Goal: Task Accomplishment & Management: Manage account settings

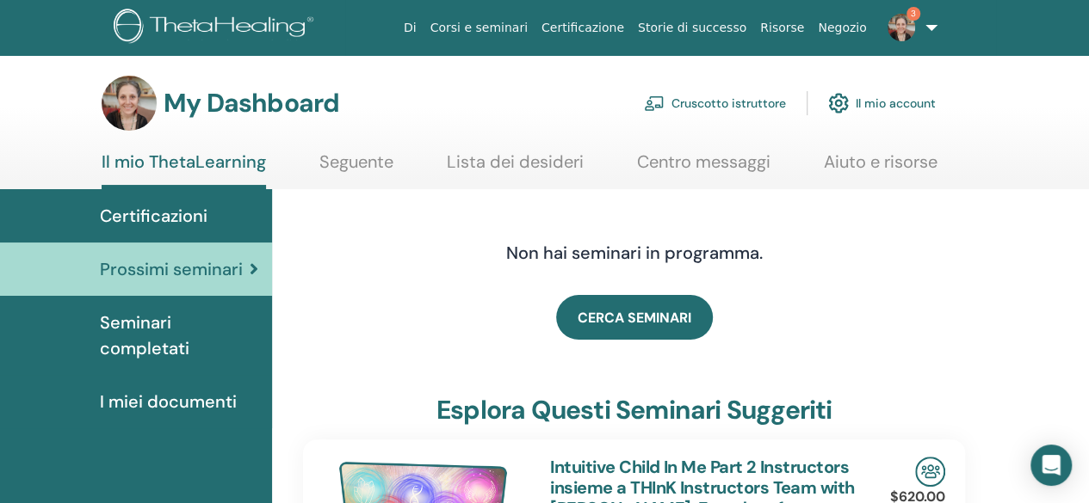
click at [684, 111] on link "Cruscotto istruttore" at bounding box center [715, 103] width 142 height 38
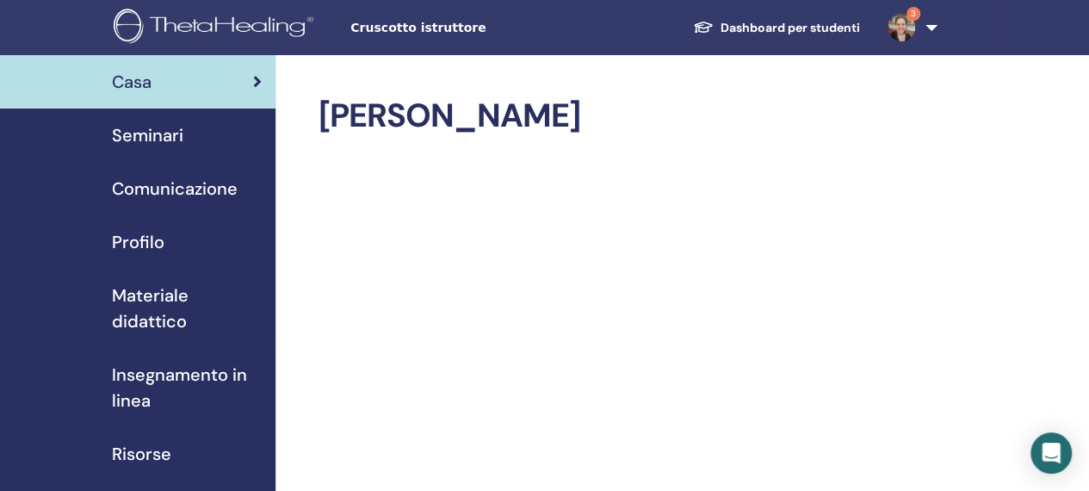
click at [178, 128] on span "Seminari" at bounding box center [147, 135] width 71 height 26
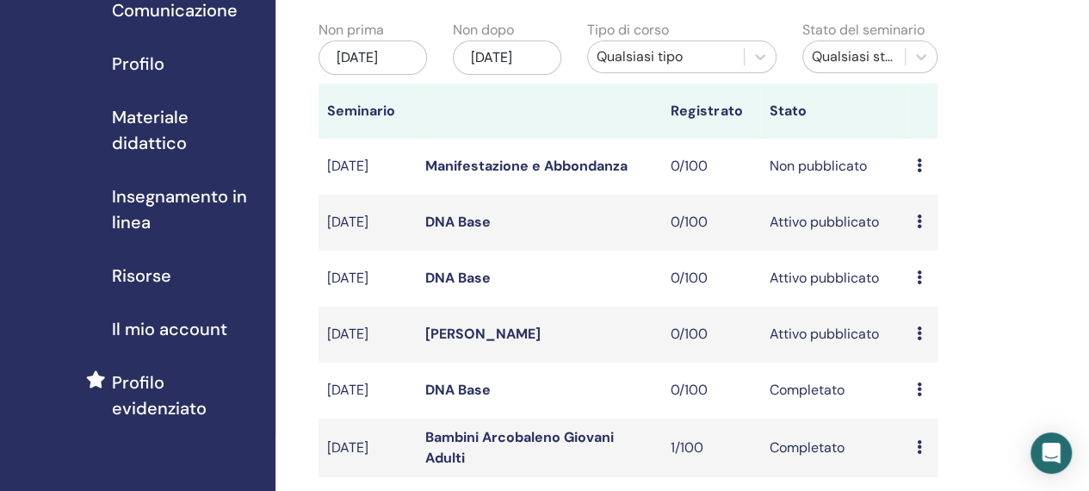
scroll to position [180, 0]
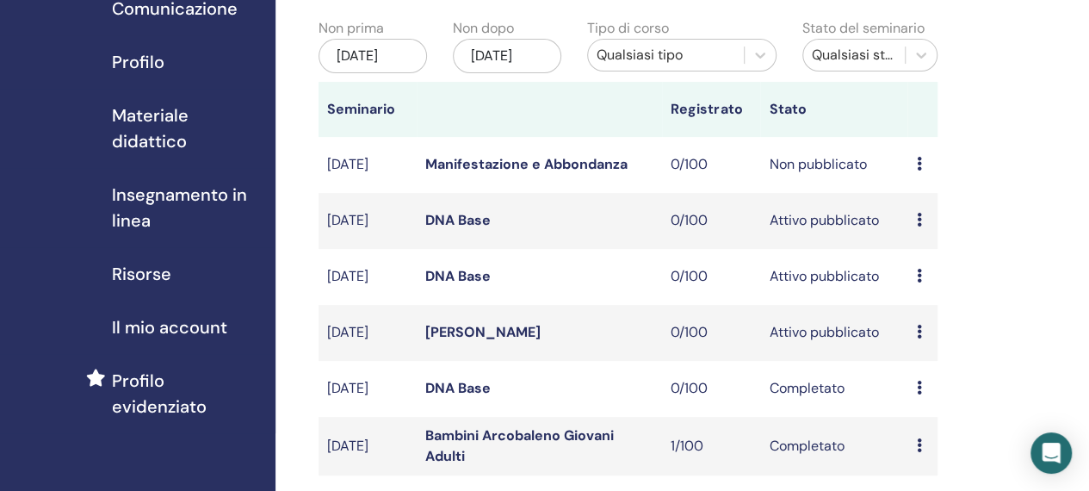
click at [917, 226] on icon at bounding box center [918, 220] width 5 height 14
click at [913, 276] on link "Modificare" at bounding box center [929, 277] width 67 height 18
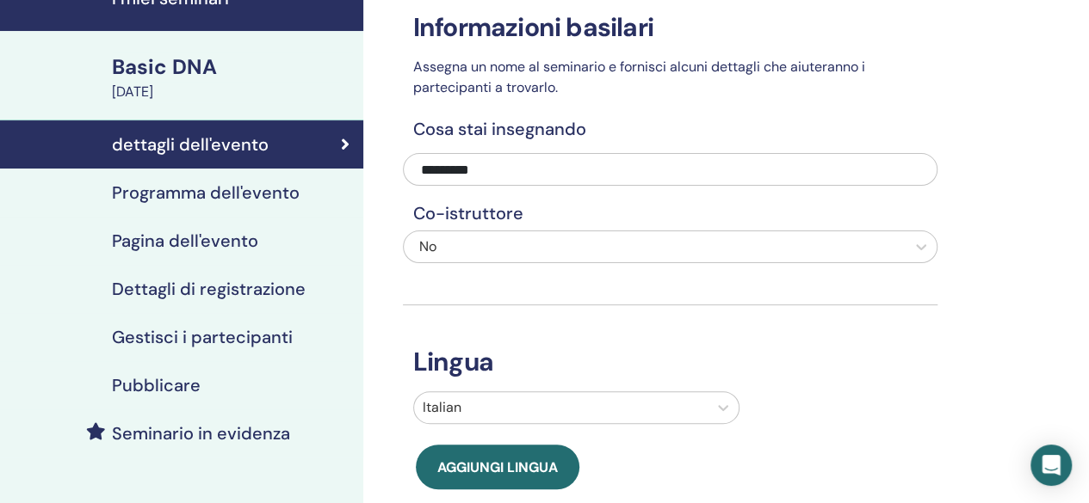
scroll to position [83, 0]
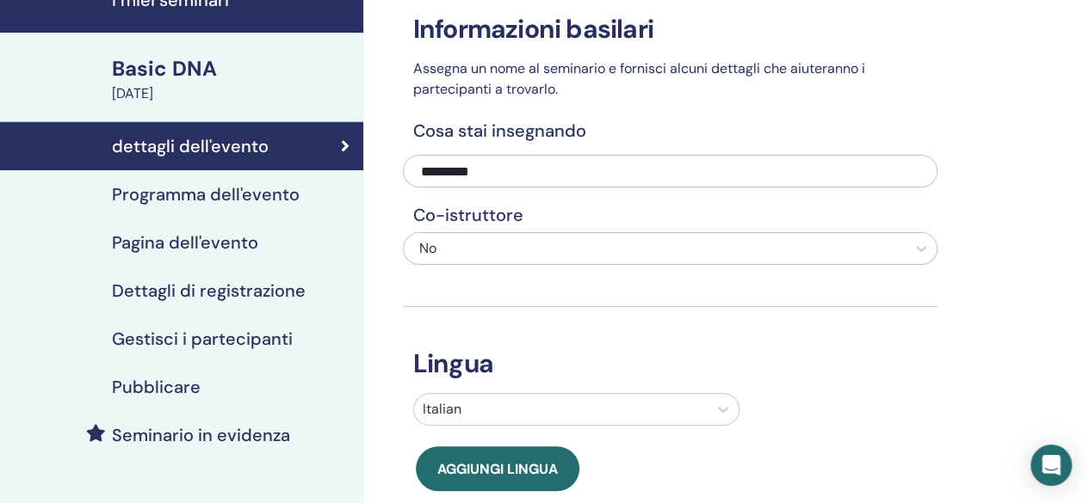
click at [145, 157] on link "dettagli dell'evento" at bounding box center [181, 146] width 363 height 48
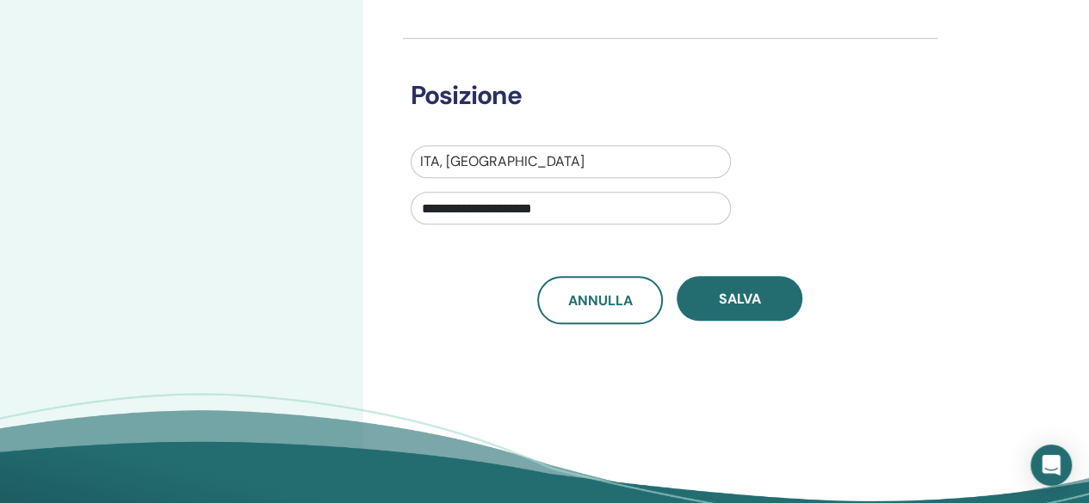
scroll to position [576, 0]
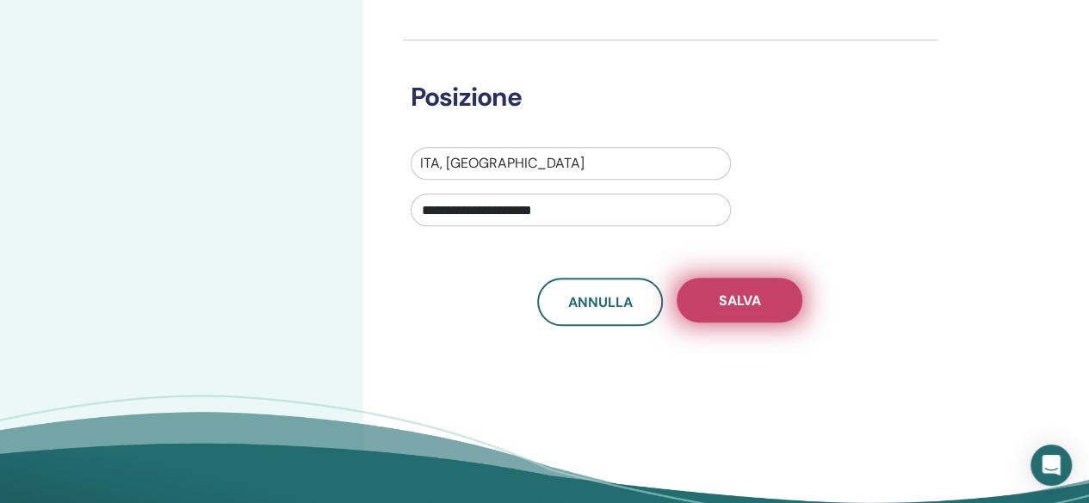
click at [762, 287] on button "Salva" at bounding box center [739, 300] width 126 height 45
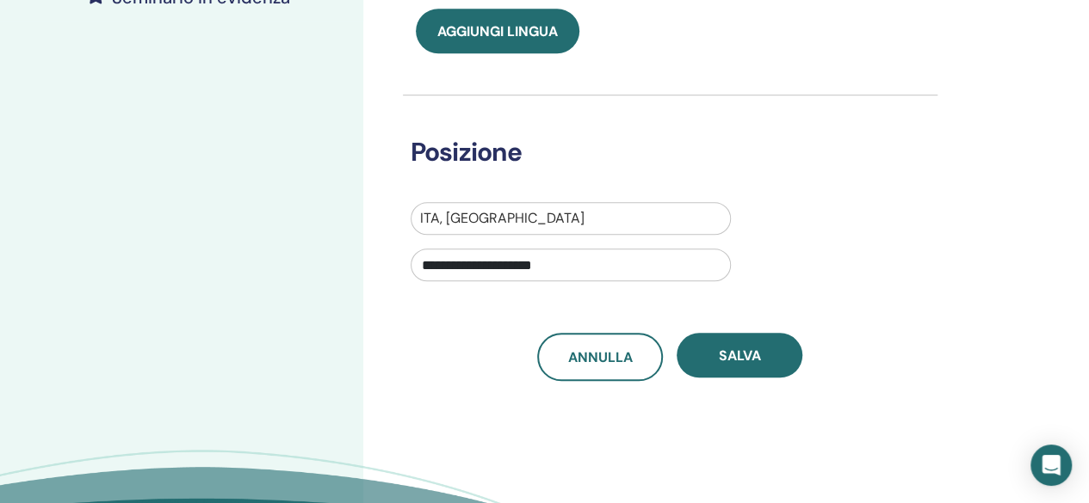
scroll to position [540, 0]
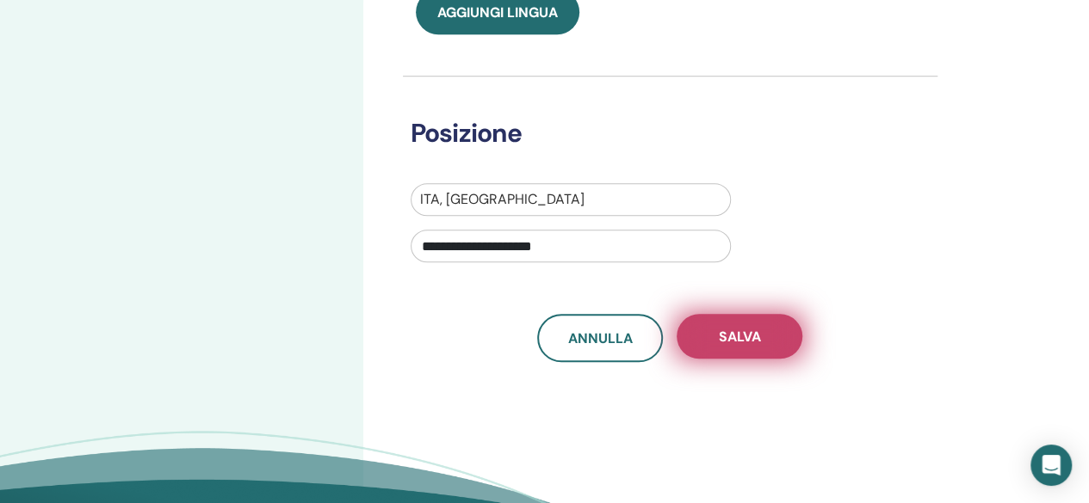
click at [769, 324] on button "Salva" at bounding box center [739, 336] width 126 height 45
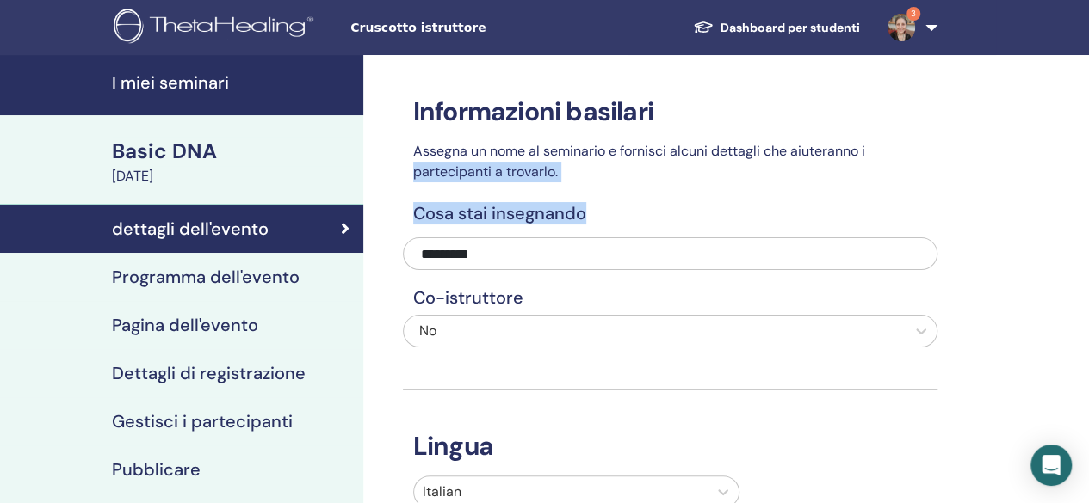
click at [292, 267] on h4 "Programma dell'evento" at bounding box center [206, 277] width 188 height 21
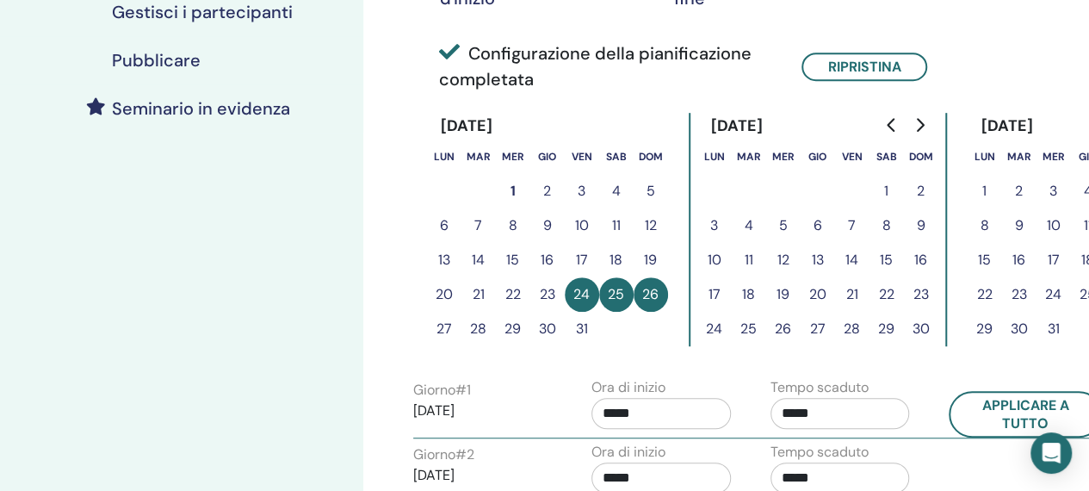
scroll to position [411, 0]
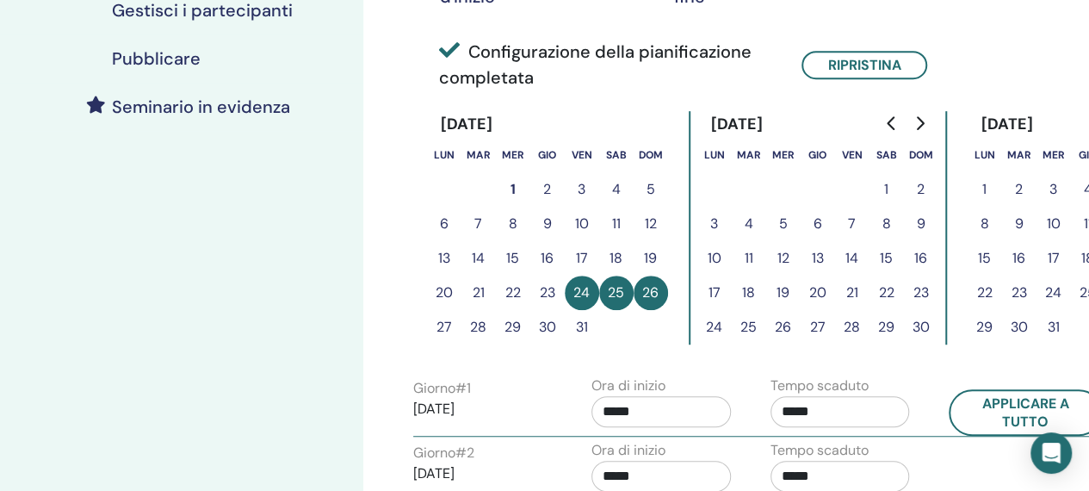
click at [583, 256] on button "17" at bounding box center [582, 258] width 34 height 34
click at [620, 262] on button "18" at bounding box center [616, 258] width 34 height 34
click at [837, 56] on button "Ripristina" at bounding box center [864, 65] width 126 height 28
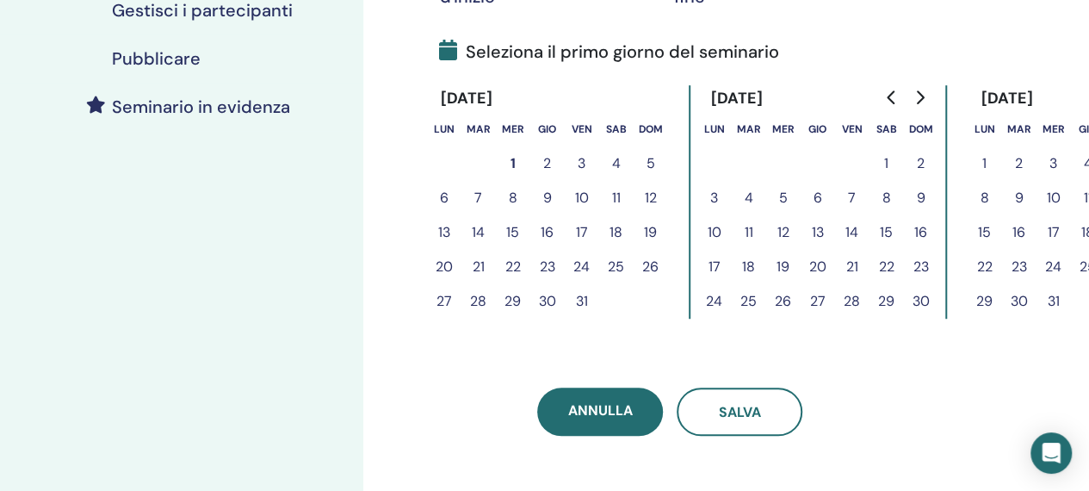
click at [578, 237] on button "17" at bounding box center [582, 232] width 34 height 34
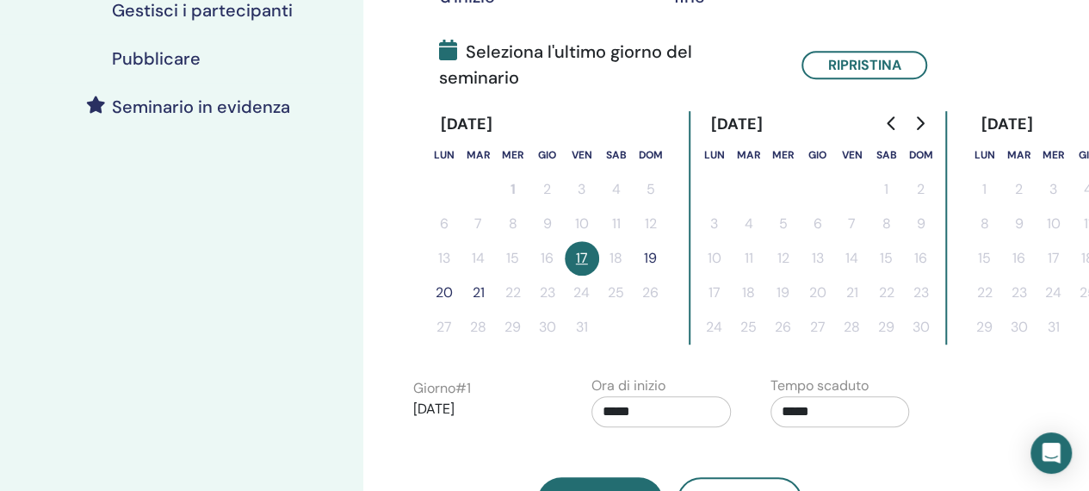
click at [651, 241] on button "19" at bounding box center [650, 258] width 34 height 34
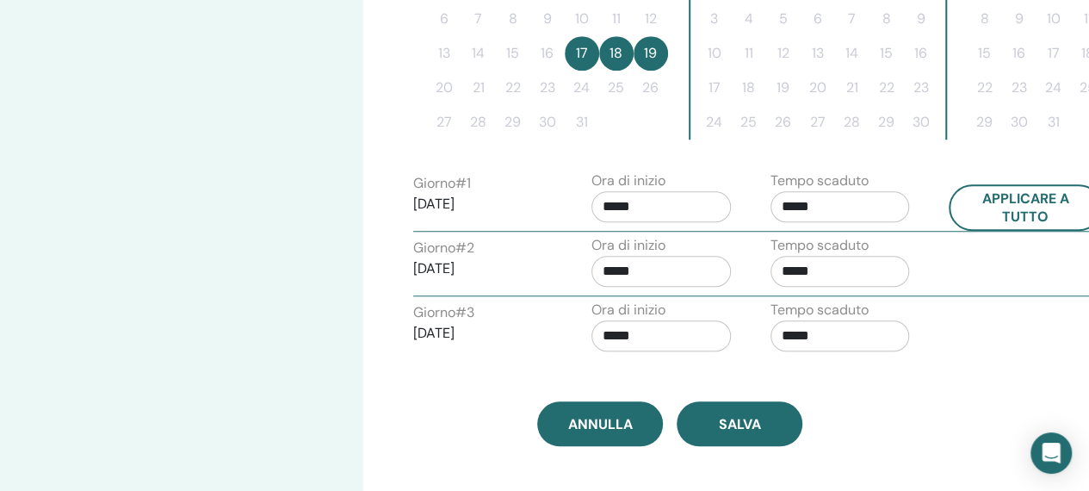
scroll to position [620, 0]
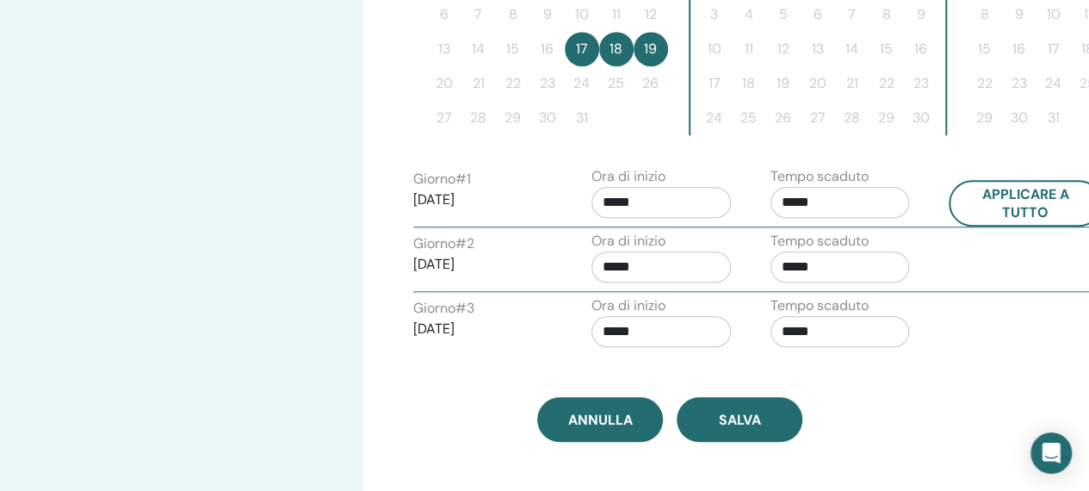
click at [631, 203] on input "*****" at bounding box center [660, 202] width 139 height 31
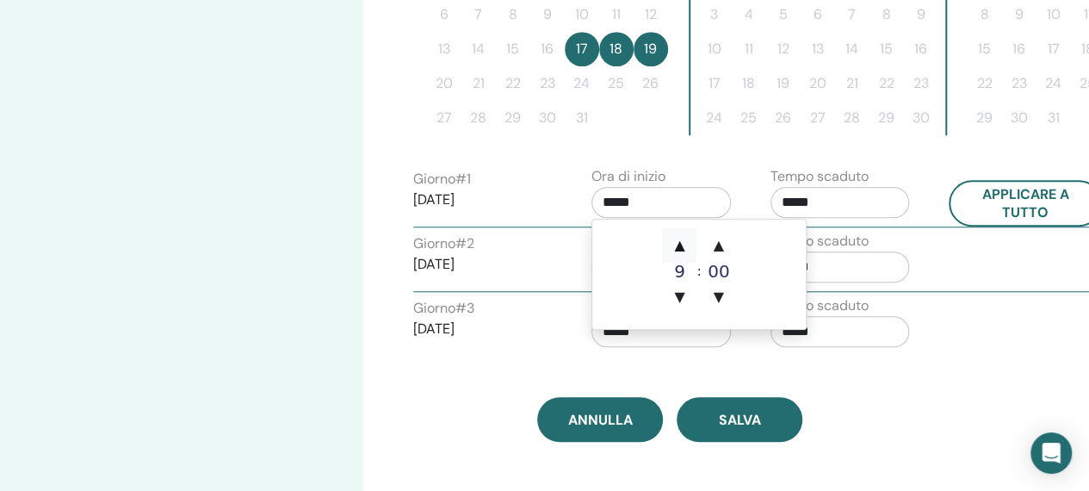
click at [676, 244] on span "▲" at bounding box center [679, 245] width 34 height 34
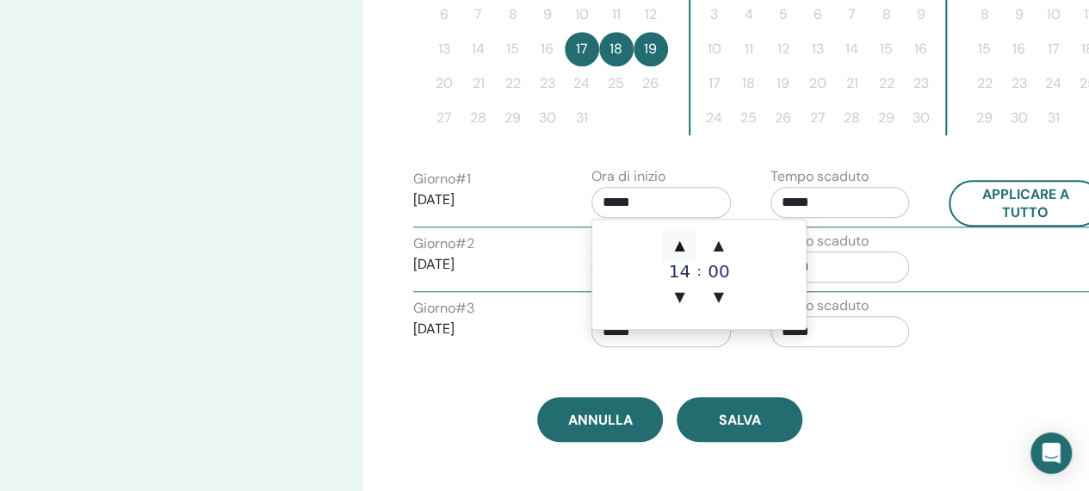
type input "*****"
click at [815, 202] on input "*****" at bounding box center [839, 202] width 139 height 31
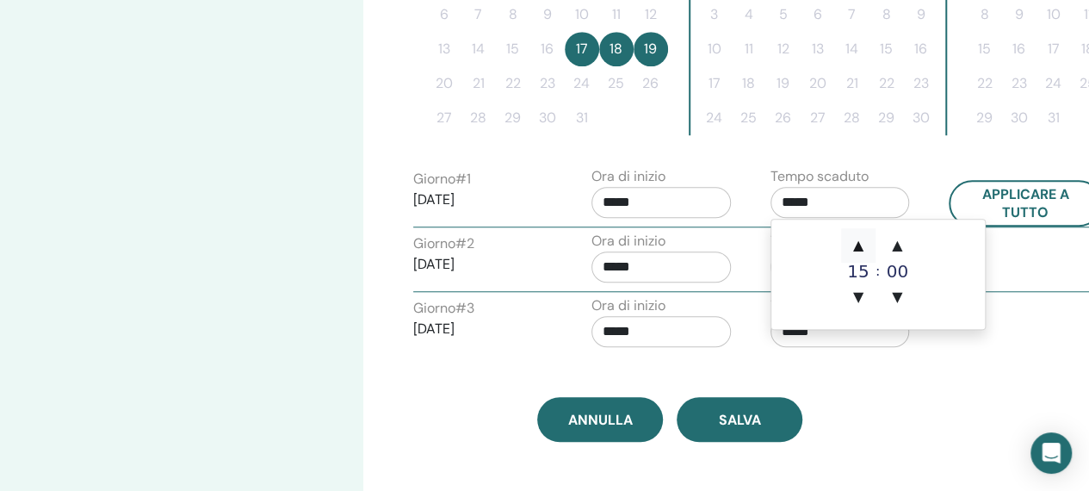
click at [849, 244] on span "▲" at bounding box center [858, 245] width 34 height 34
type input "*****"
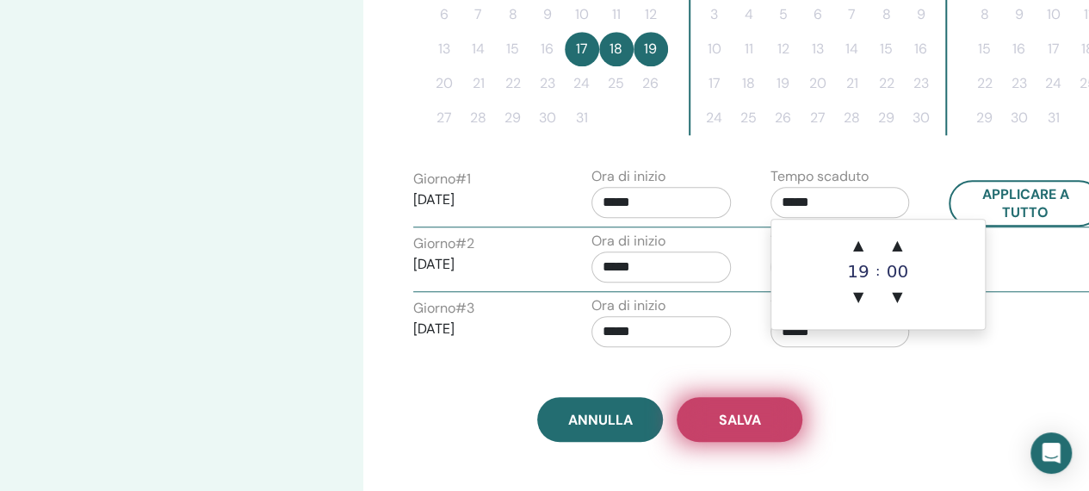
click at [712, 428] on button "Salva" at bounding box center [739, 419] width 126 height 45
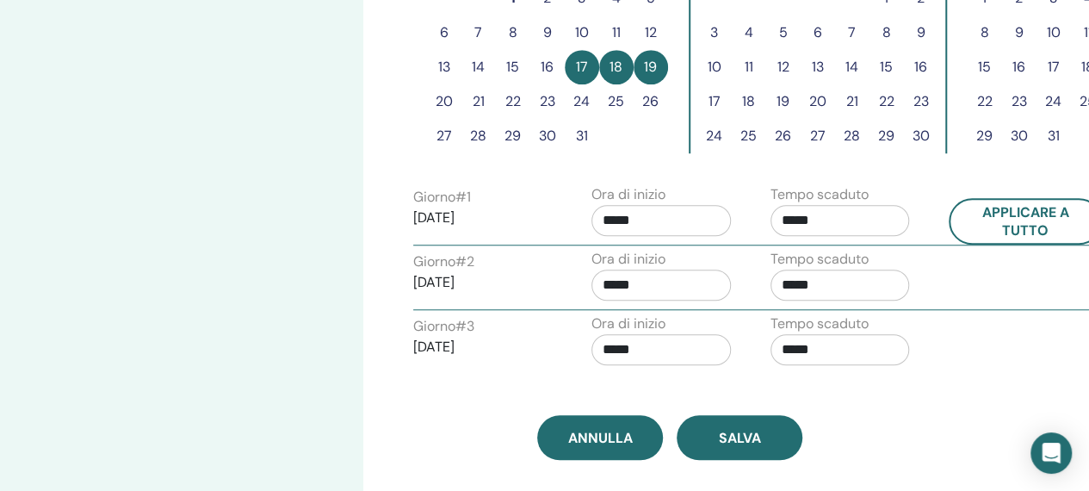
scroll to position [645, 0]
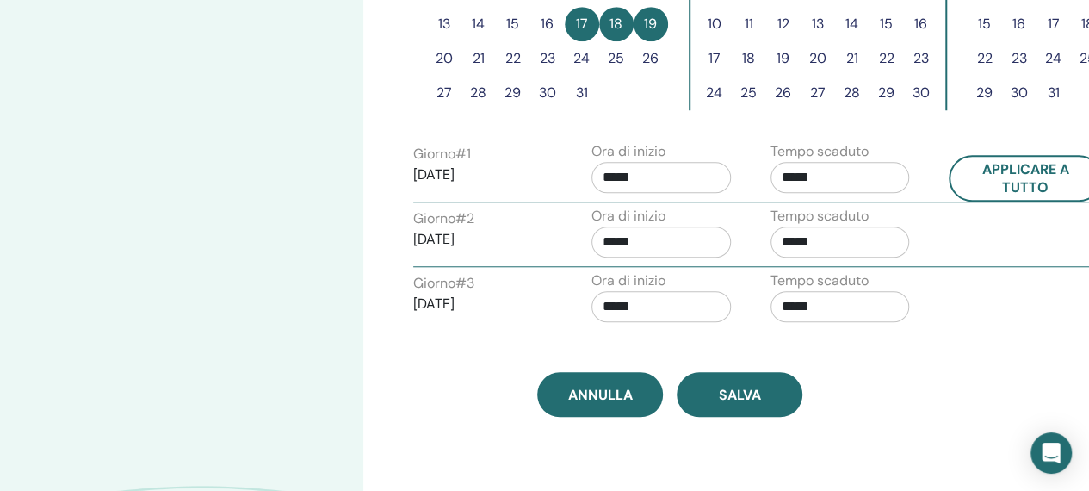
click at [834, 240] on input "*****" at bounding box center [839, 241] width 139 height 31
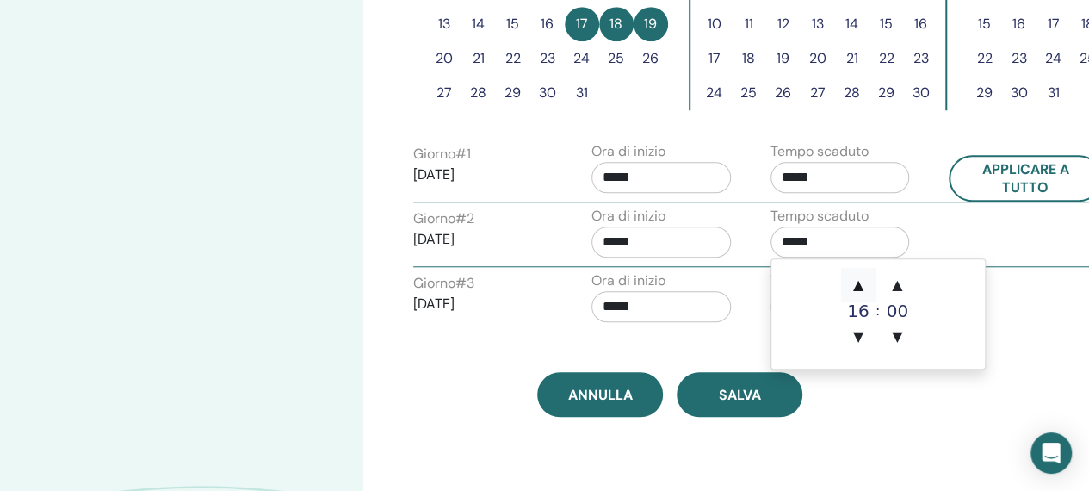
click at [869, 287] on span "▲" at bounding box center [858, 285] width 34 height 34
click at [894, 288] on span "▲" at bounding box center [896, 285] width 34 height 34
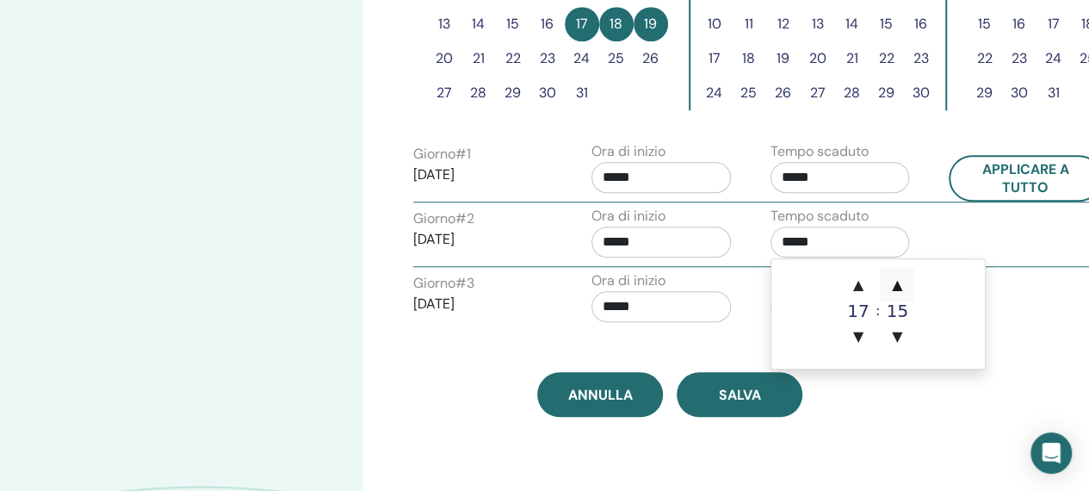
click at [894, 288] on span "▲" at bounding box center [896, 285] width 34 height 34
type input "*****"
click at [735, 293] on div "Ora di inizio *****" at bounding box center [667, 300] width 179 height 60
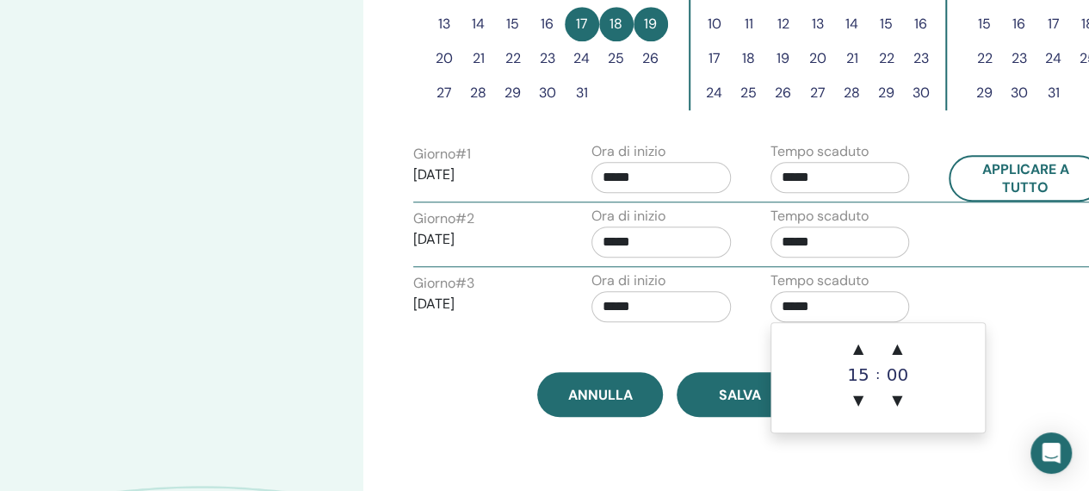
click at [804, 306] on input "*****" at bounding box center [839, 306] width 139 height 31
click at [869, 349] on span "▲" at bounding box center [858, 348] width 34 height 34
click at [897, 354] on span "▲" at bounding box center [896, 348] width 34 height 34
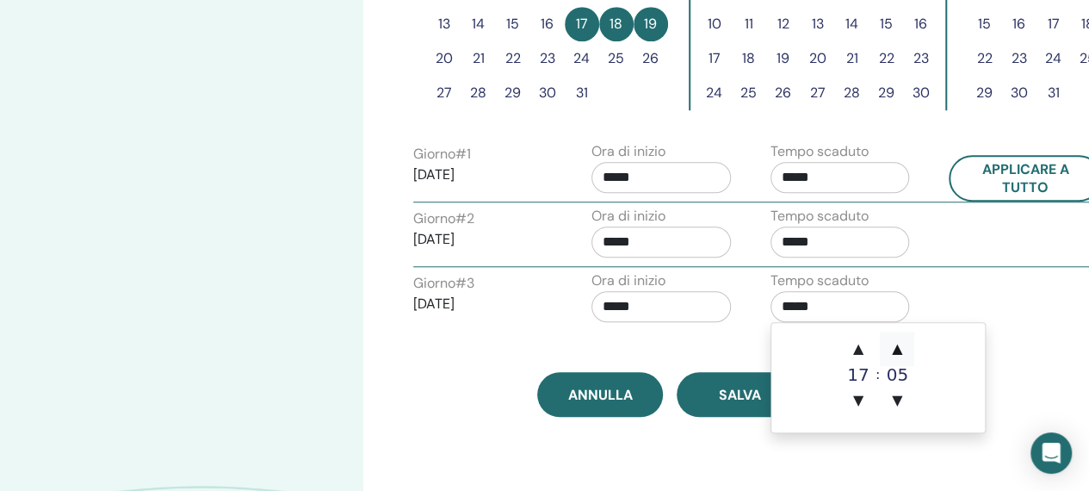
click at [897, 354] on span "▲" at bounding box center [896, 348] width 34 height 34
type input "*****"
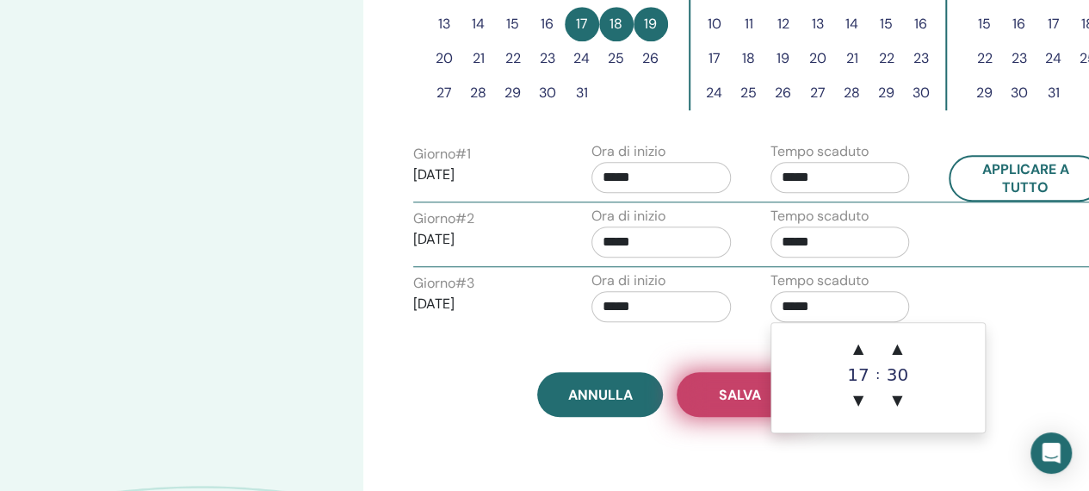
click at [721, 402] on button "Salva" at bounding box center [739, 394] width 126 height 45
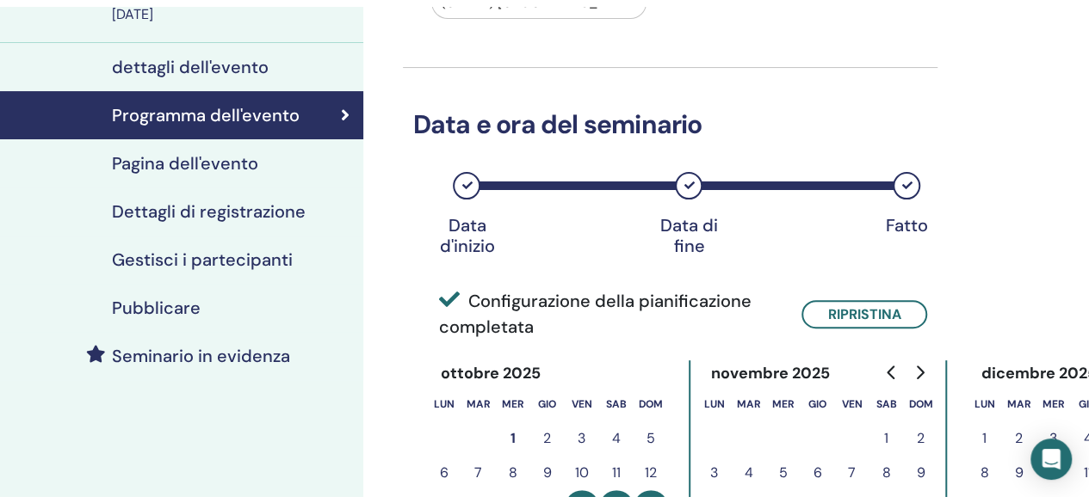
scroll to position [208, 0]
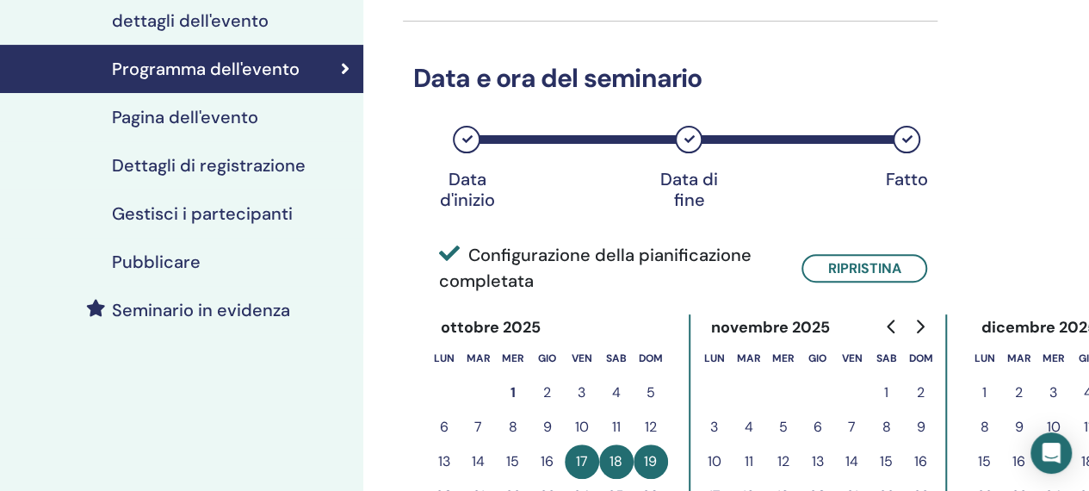
click at [211, 173] on h4 "Dettagli di registrazione" at bounding box center [209, 165] width 194 height 21
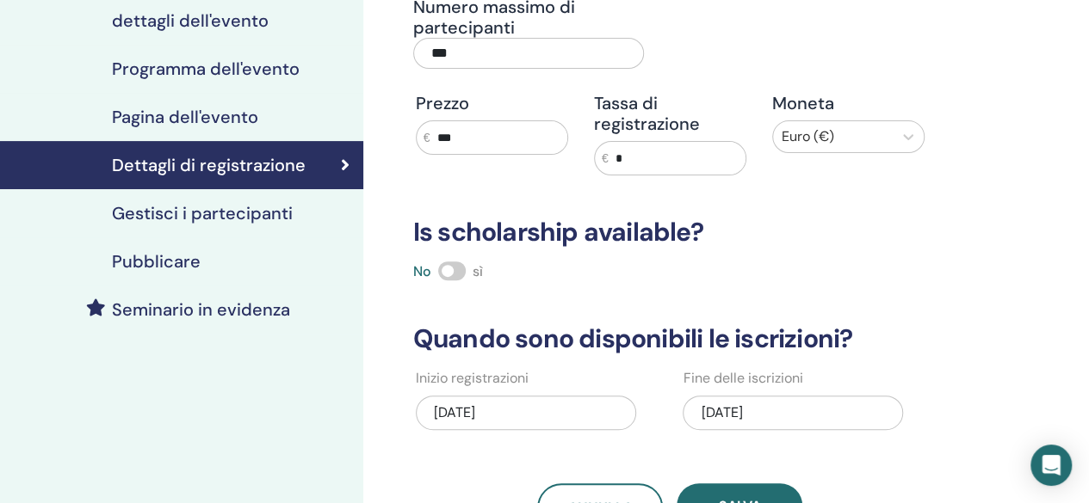
click at [172, 267] on h4 "Pubblicare" at bounding box center [156, 261] width 89 height 21
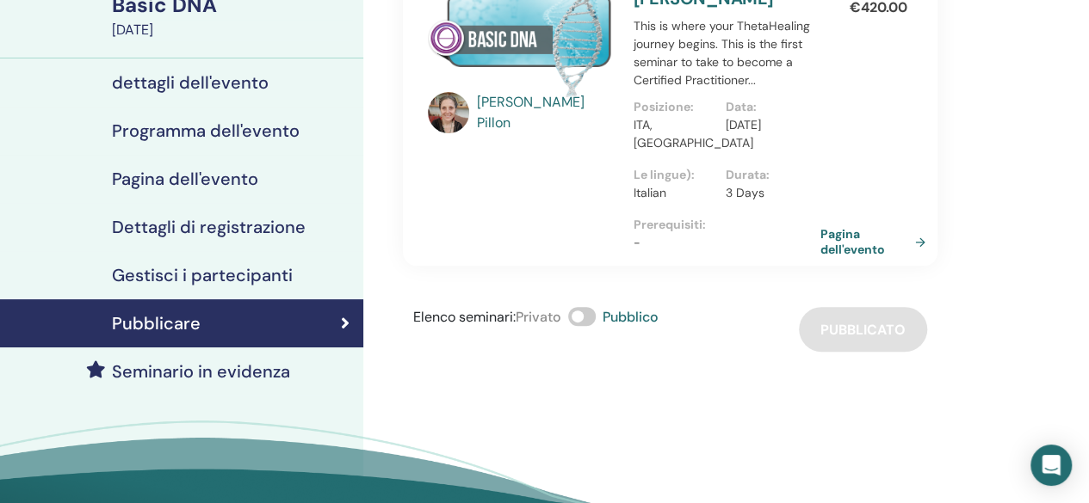
scroll to position [138, 0]
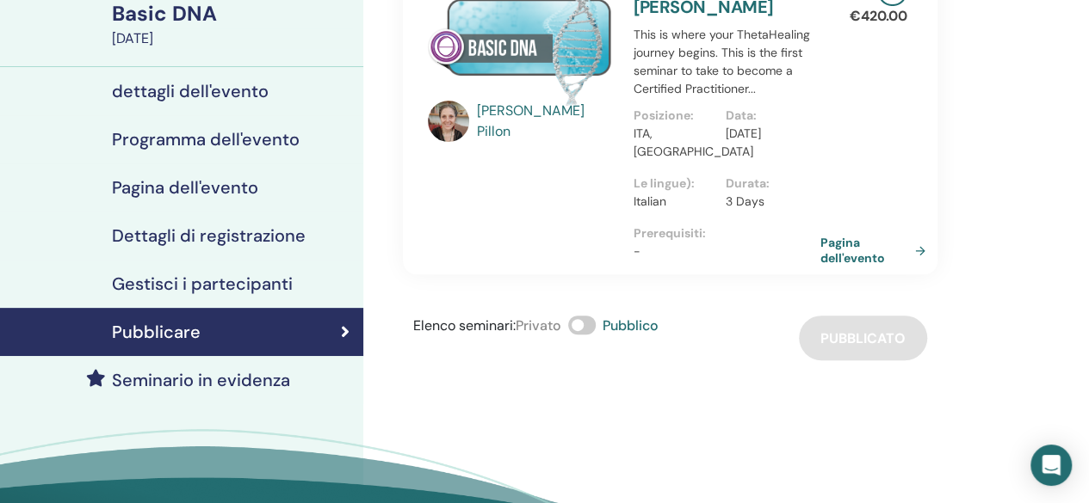
click at [881, 247] on link "Pagina dell'evento" at bounding box center [876, 250] width 112 height 31
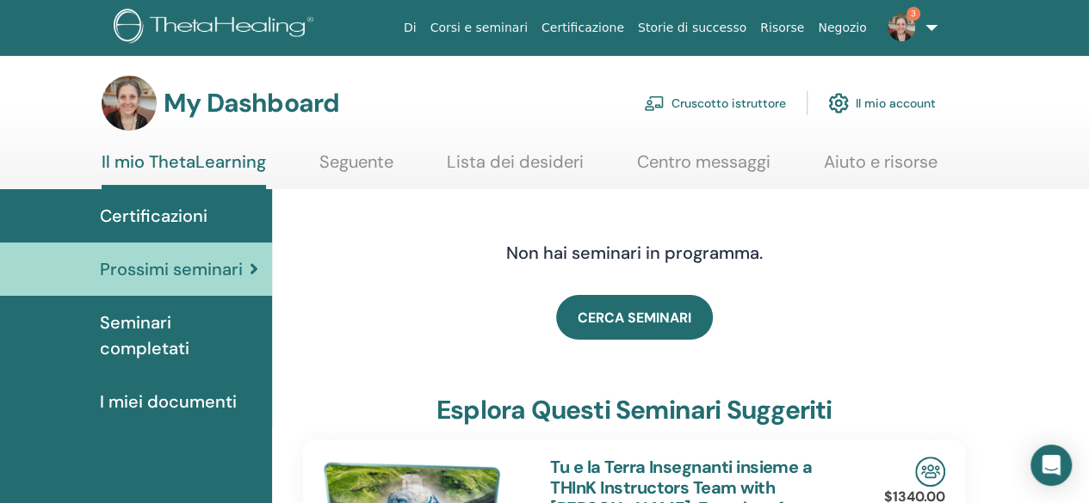
click at [714, 96] on link "Cruscotto istruttore" at bounding box center [715, 103] width 142 height 38
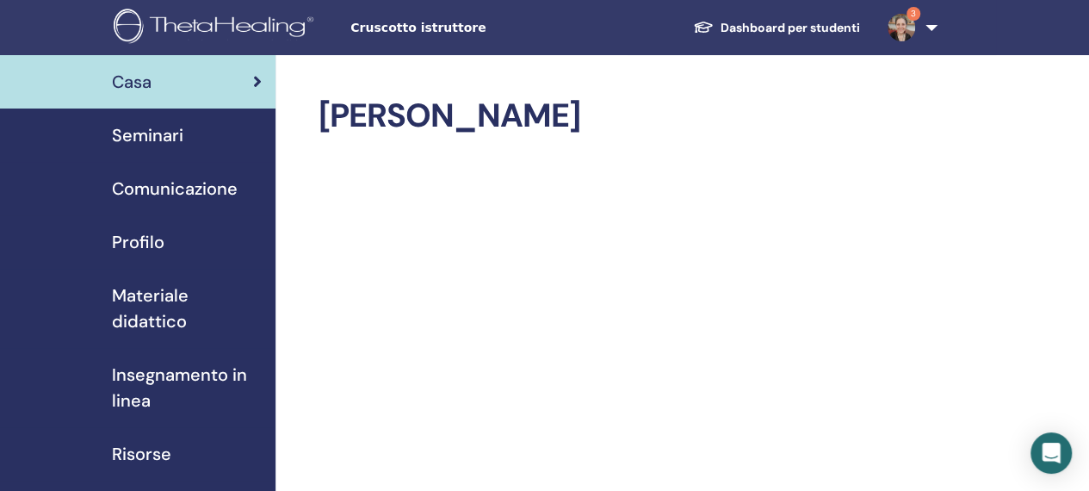
click at [143, 145] on span "Seminari" at bounding box center [147, 135] width 71 height 26
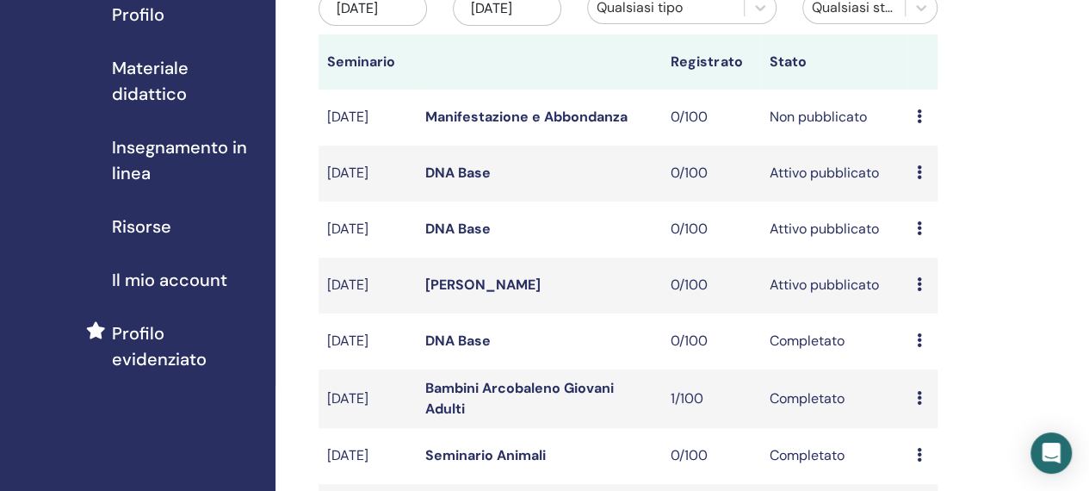
scroll to position [232, 0]
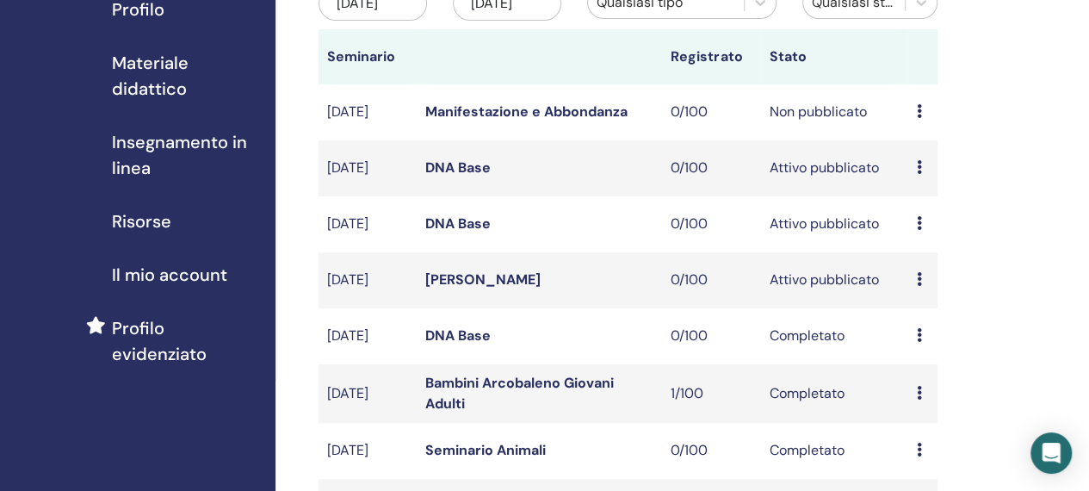
click at [916, 174] on icon at bounding box center [918, 167] width 5 height 14
click at [912, 220] on link "Modificare" at bounding box center [928, 223] width 67 height 18
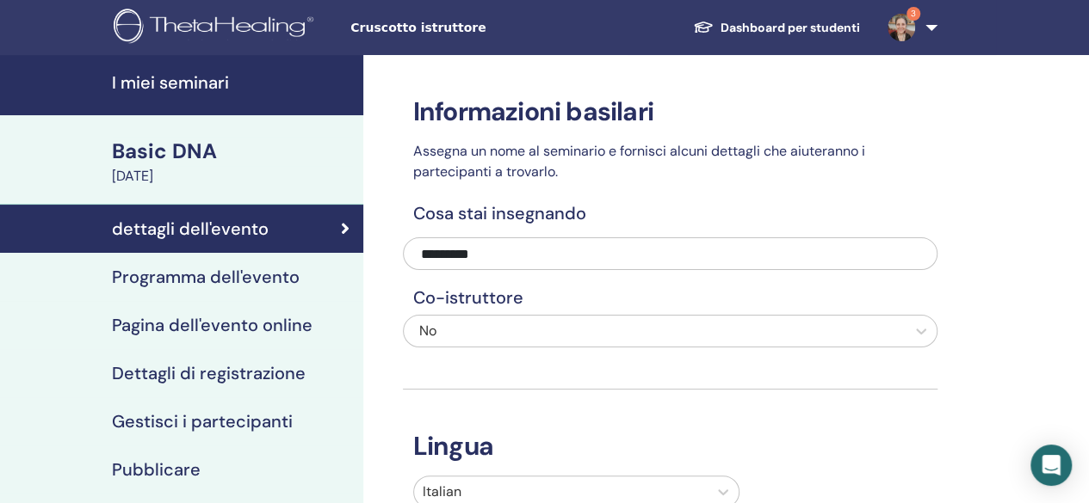
click at [274, 280] on h4 "Programma dell'evento" at bounding box center [206, 277] width 188 height 21
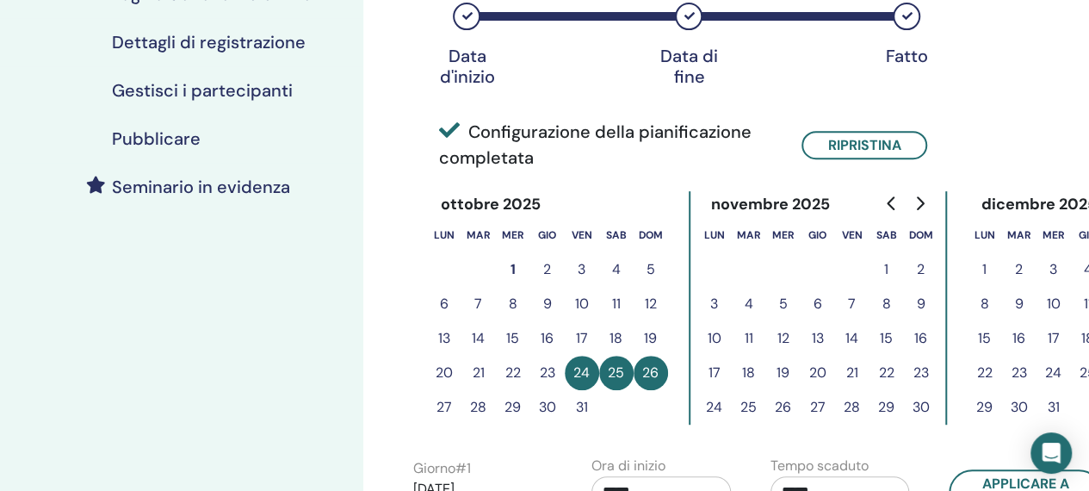
scroll to position [373, 0]
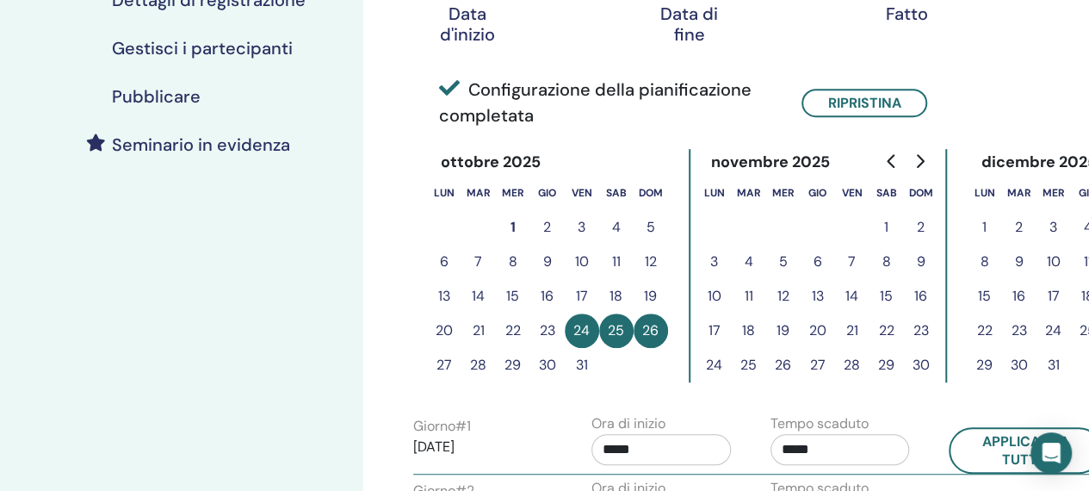
click at [592, 298] on button "17" at bounding box center [582, 296] width 34 height 34
click at [582, 295] on button "17" at bounding box center [582, 296] width 34 height 34
click at [863, 104] on button "Ripristina" at bounding box center [864, 103] width 126 height 28
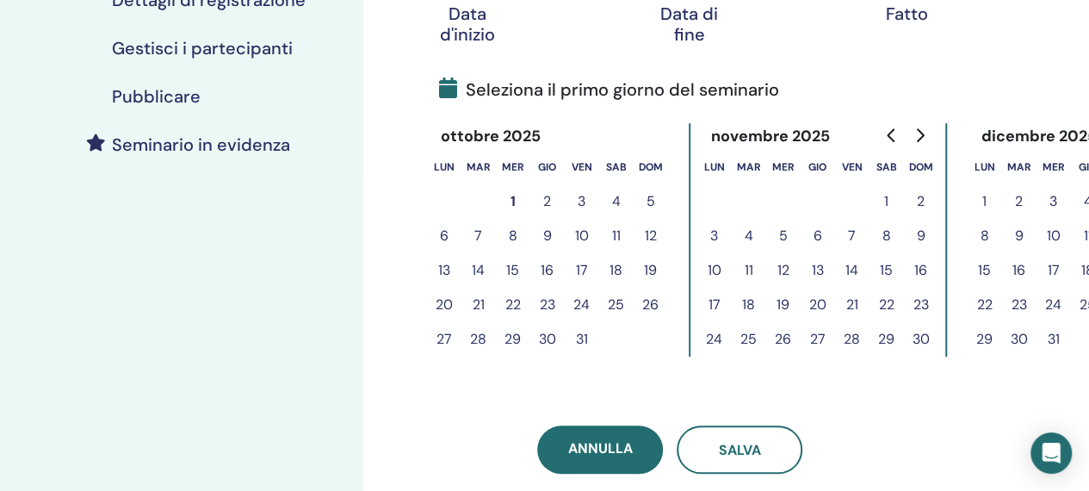
click at [583, 273] on button "17" at bounding box center [582, 270] width 34 height 34
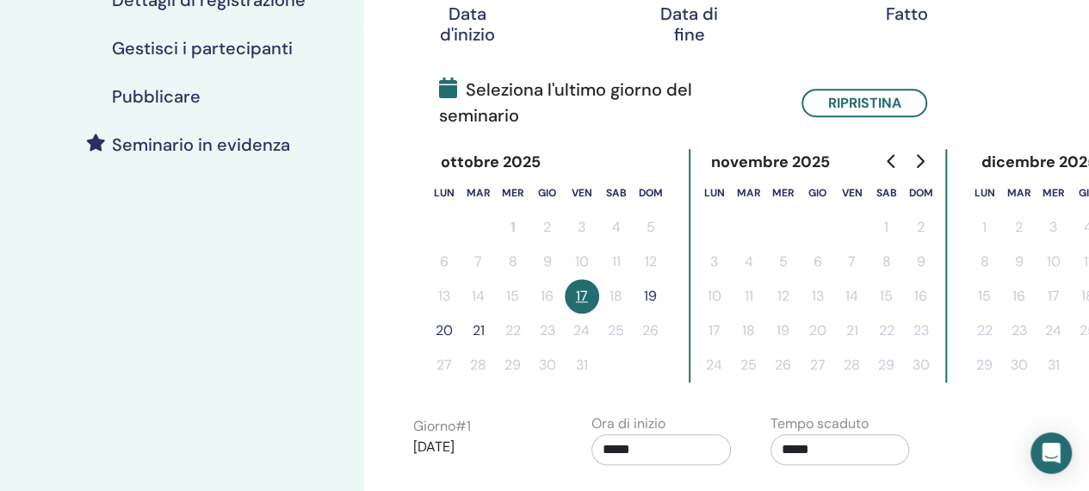
click at [657, 279] on button "19" at bounding box center [650, 296] width 34 height 34
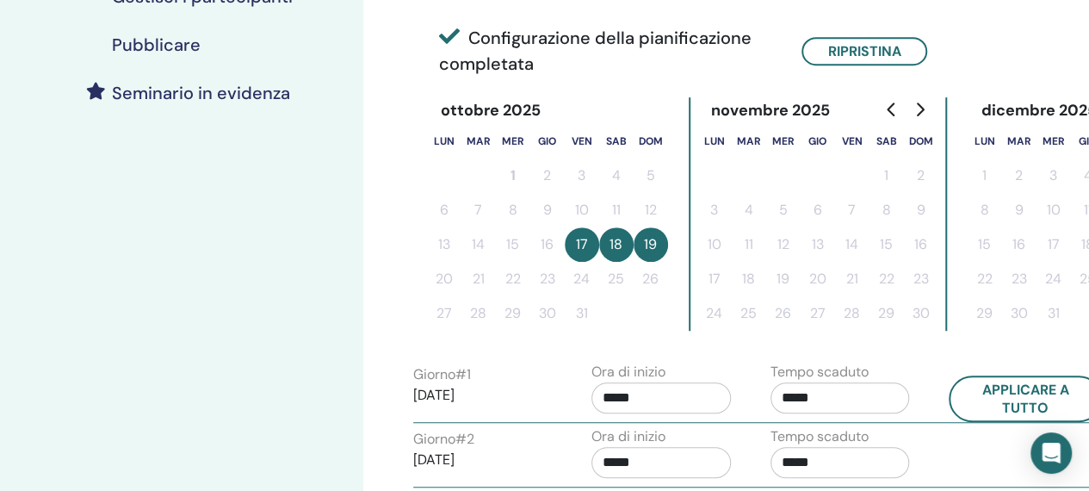
scroll to position [718, 0]
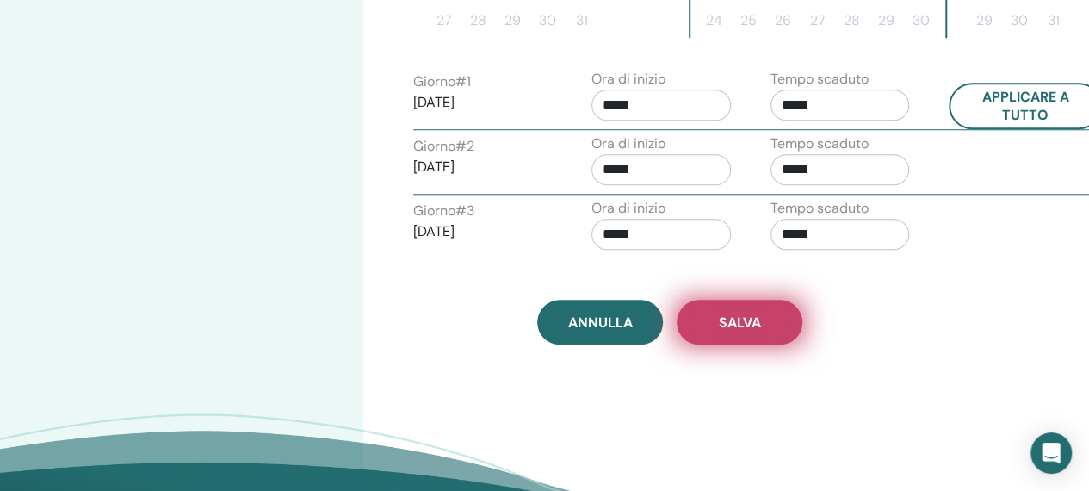
click at [768, 312] on button "Salva" at bounding box center [739, 321] width 126 height 45
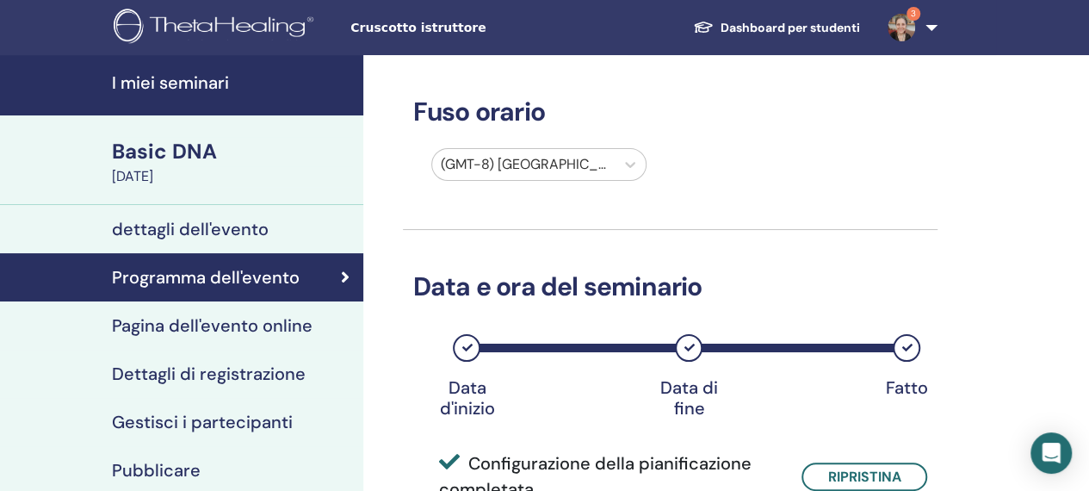
click at [582, 151] on div "(GMT-8) [GEOGRAPHIC_DATA]/[US_STATE]" at bounding box center [523, 164] width 183 height 31
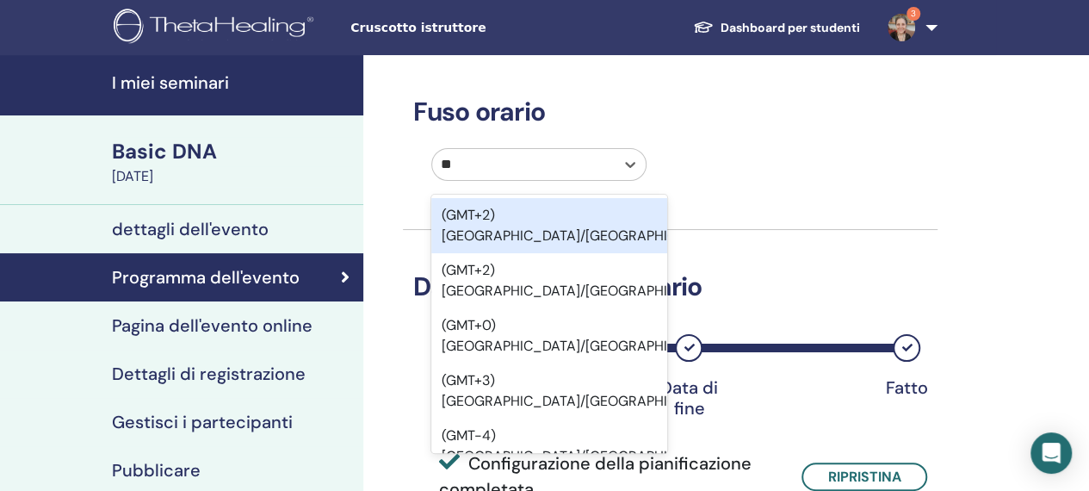
type input "***"
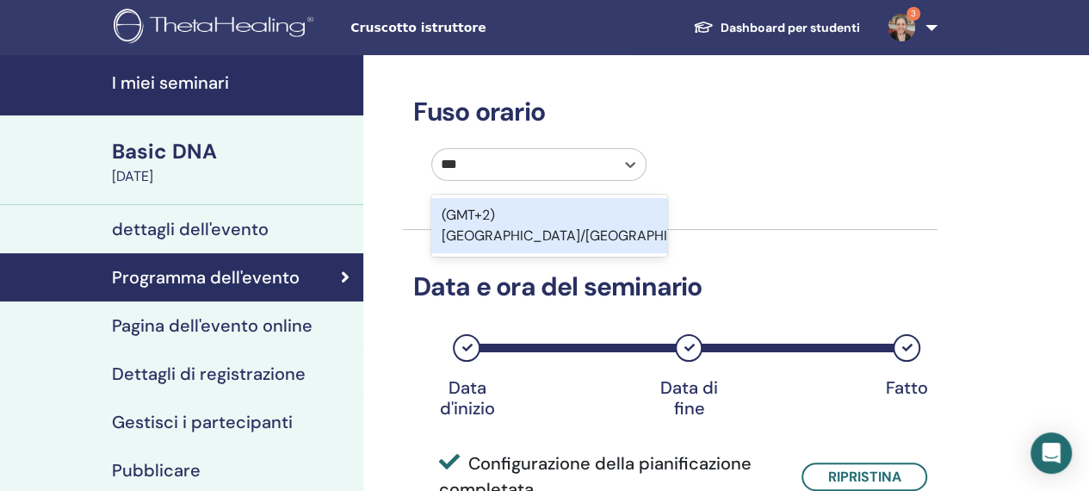
click at [573, 211] on div "(GMT+2) [GEOGRAPHIC_DATA]/[GEOGRAPHIC_DATA]" at bounding box center [549, 225] width 237 height 55
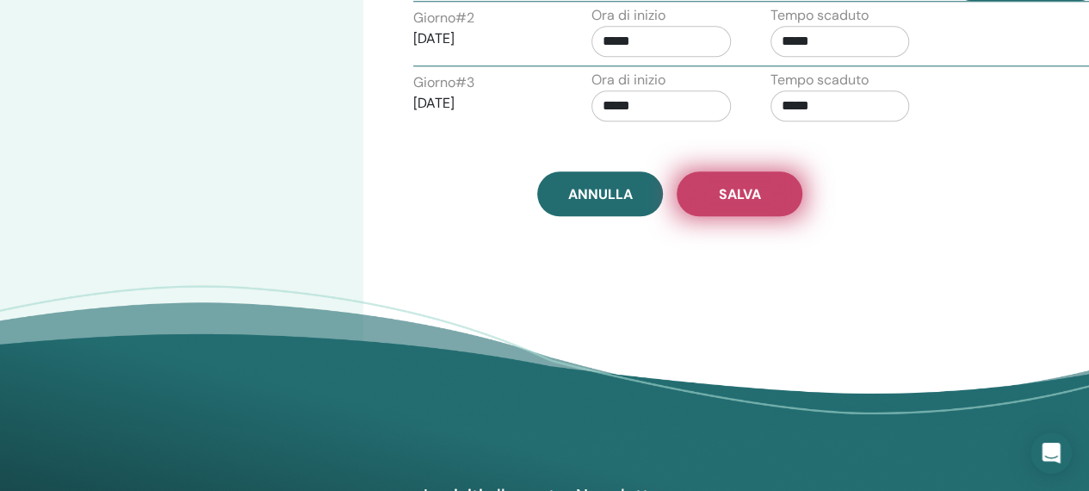
scroll to position [844, 0]
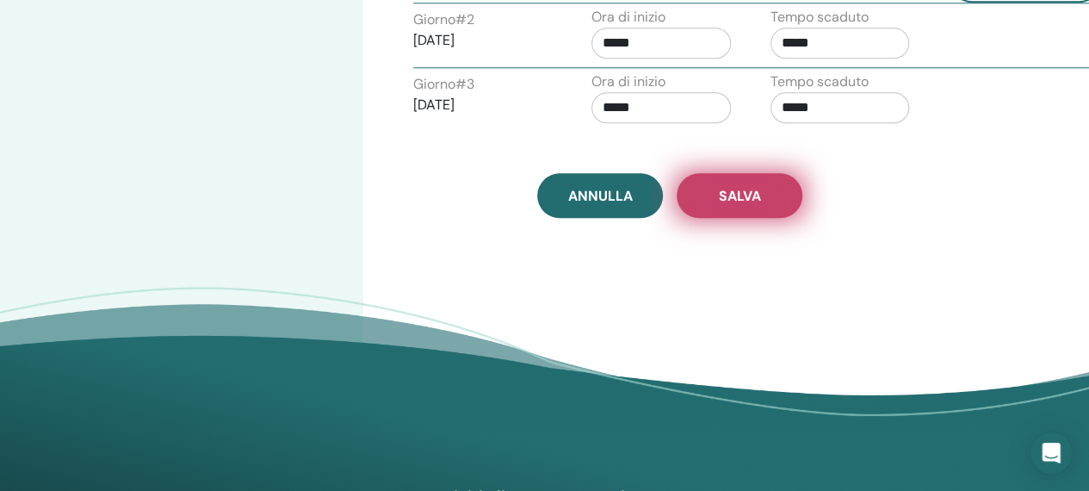
click at [772, 202] on button "Salva" at bounding box center [739, 195] width 126 height 45
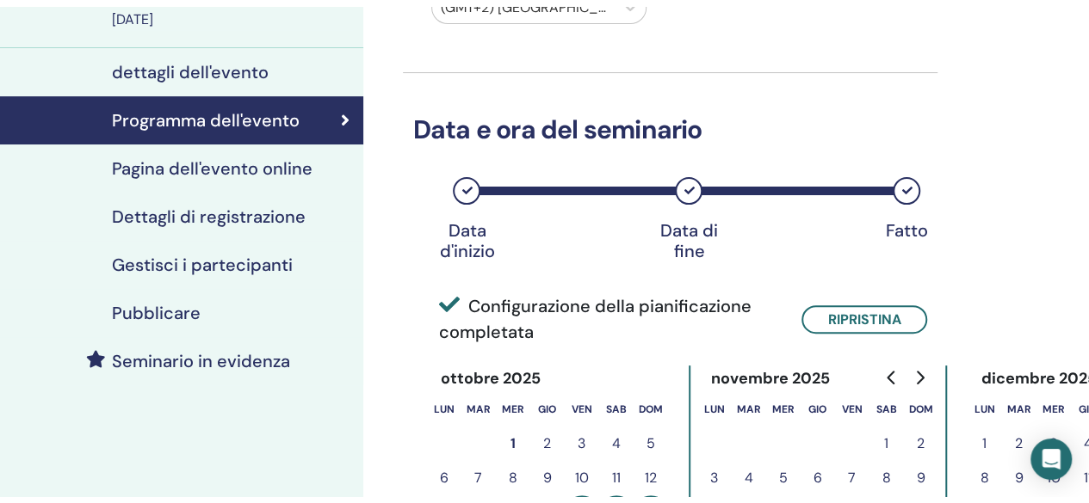
scroll to position [162, 0]
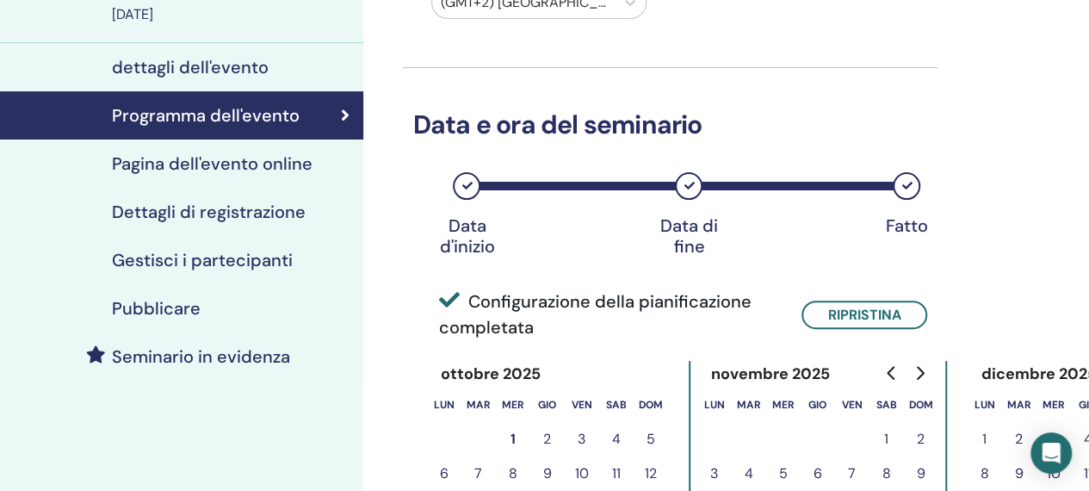
click at [170, 309] on h4 "Pubblicare" at bounding box center [156, 308] width 89 height 21
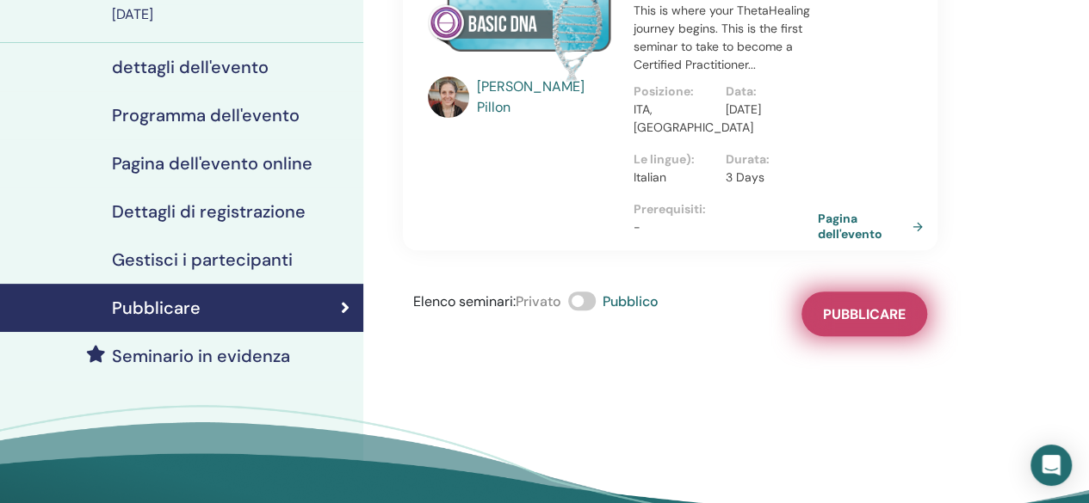
click at [879, 318] on span "Pubblicare" at bounding box center [864, 314] width 83 height 18
